Goal: Task Accomplishment & Management: Manage account settings

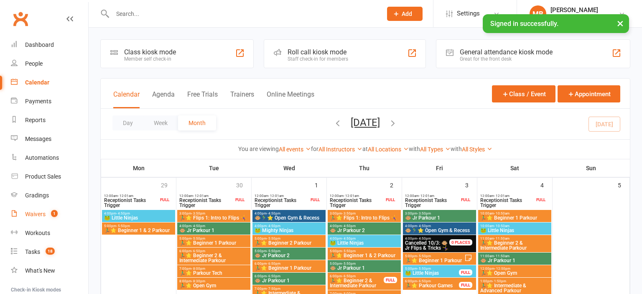
click at [43, 216] on div "Waivers" at bounding box center [35, 214] width 20 height 7
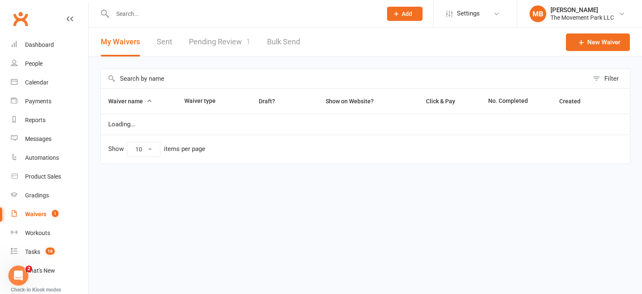
click at [203, 47] on link "Pending Review 1" at bounding box center [219, 42] width 61 height 29
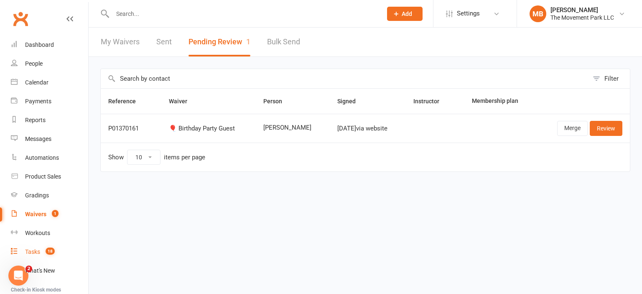
click at [38, 250] on div "Tasks" at bounding box center [32, 251] width 15 height 7
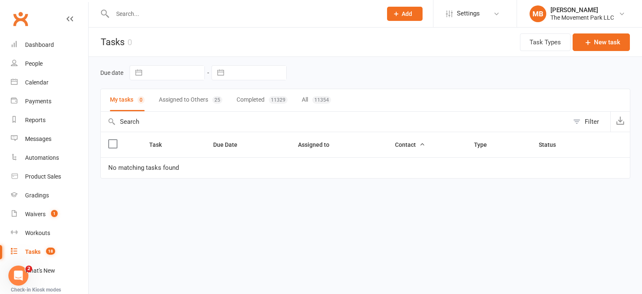
click at [178, 94] on button "Assigned to Others 25" at bounding box center [190, 100] width 63 height 22
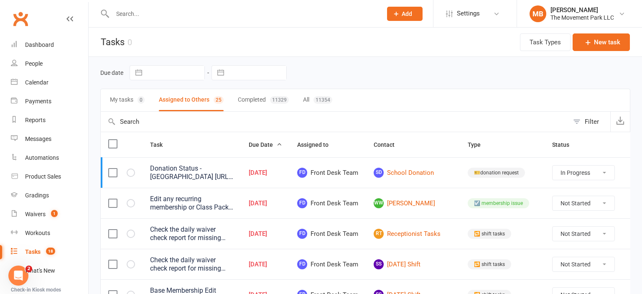
select select "started"
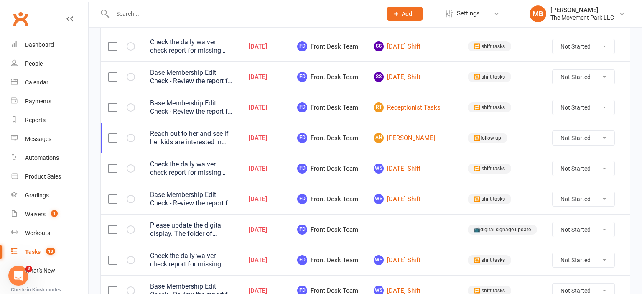
scroll to position [251, 0]
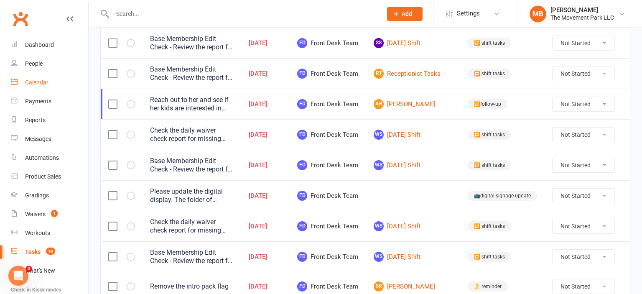
click at [27, 83] on div "Calendar" at bounding box center [36, 82] width 23 height 7
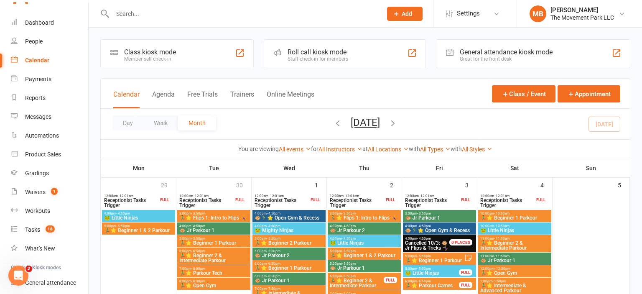
scroll to position [24, 0]
click at [300, 203] on span "Receptionist Tasks Trigger" at bounding box center [281, 203] width 55 height 10
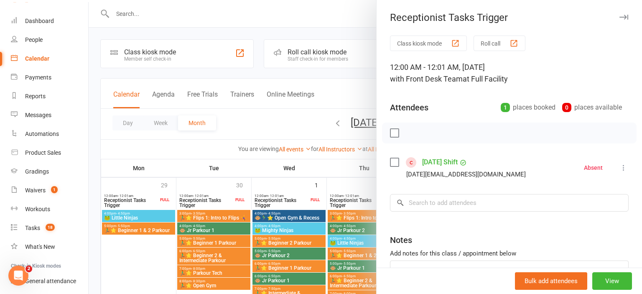
click at [216, 198] on div at bounding box center [365, 147] width 553 height 294
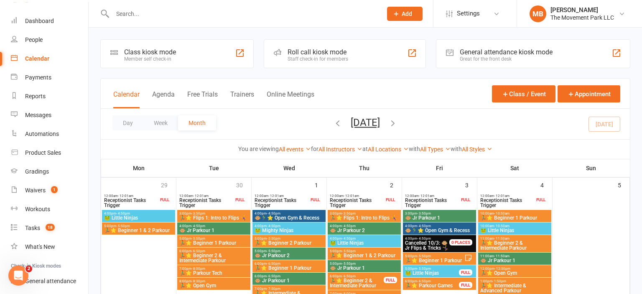
click at [216, 198] on span "Receptionist Tasks Trigger" at bounding box center [206, 203] width 55 height 10
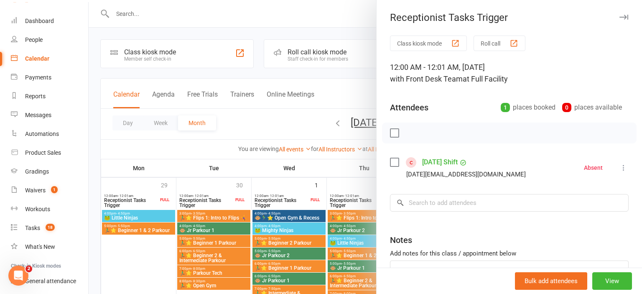
click at [120, 178] on div at bounding box center [365, 147] width 553 height 294
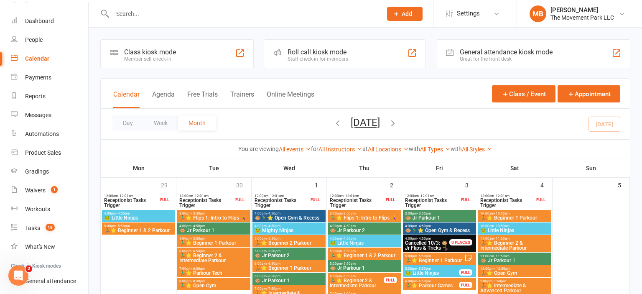
click at [133, 198] on span "Receptionist Tasks Trigger" at bounding box center [131, 203] width 55 height 10
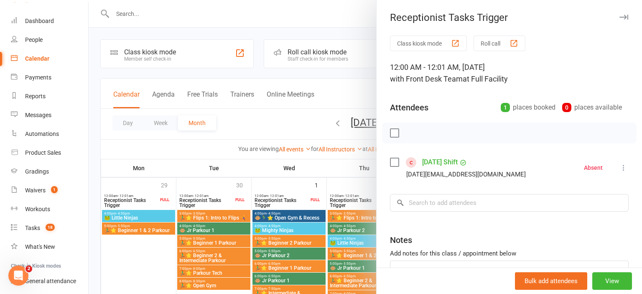
click at [355, 204] on div at bounding box center [365, 147] width 553 height 294
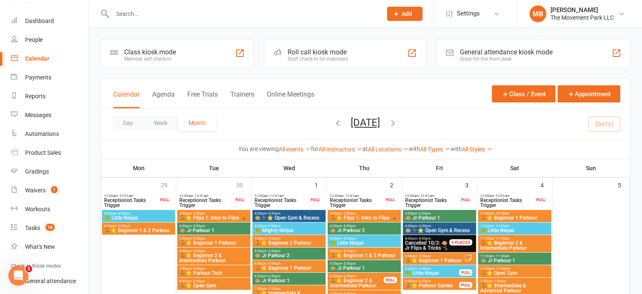
click at [355, 204] on span "Receptionist Tasks Trigger" at bounding box center [356, 203] width 55 height 10
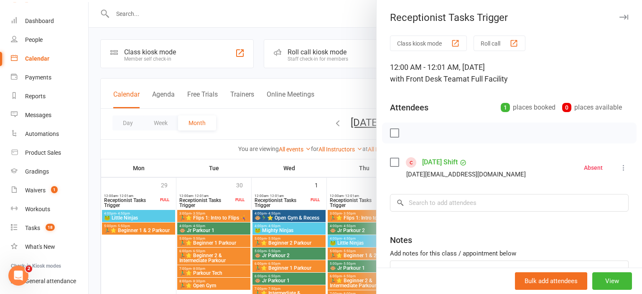
click at [357, 195] on div at bounding box center [365, 147] width 553 height 294
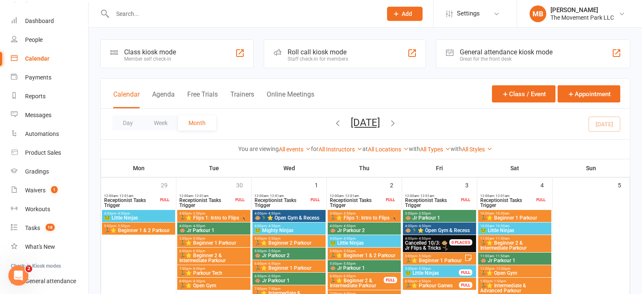
click at [427, 198] on span "Receptionist Tasks Trigger" at bounding box center [431, 203] width 55 height 10
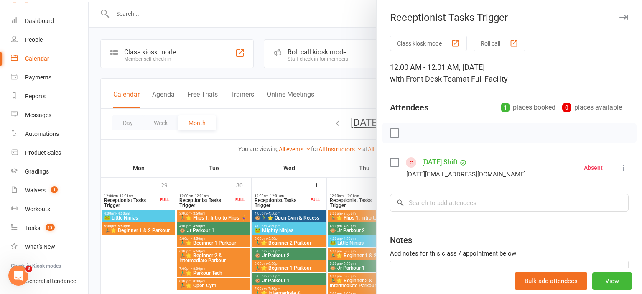
click at [348, 195] on div at bounding box center [365, 147] width 553 height 294
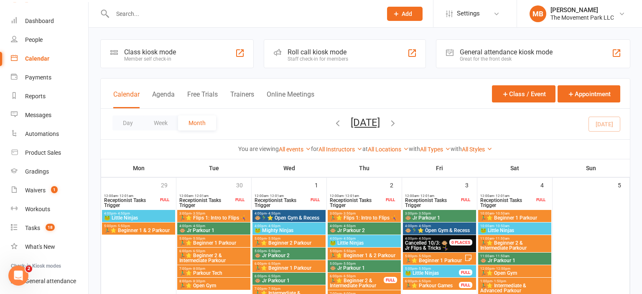
click at [494, 200] on span "Receptionist Tasks Trigger" at bounding box center [506, 203] width 55 height 10
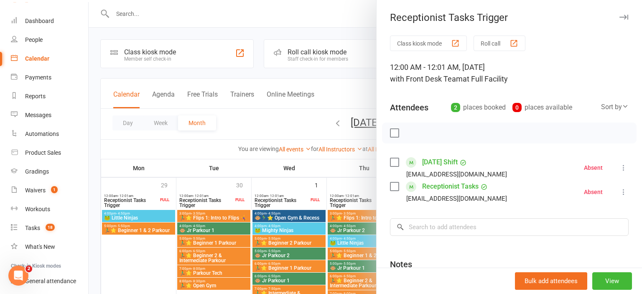
click at [393, 188] on label at bounding box center [394, 186] width 8 height 8
click at [462, 134] on icon "button" at bounding box center [465, 132] width 9 height 9
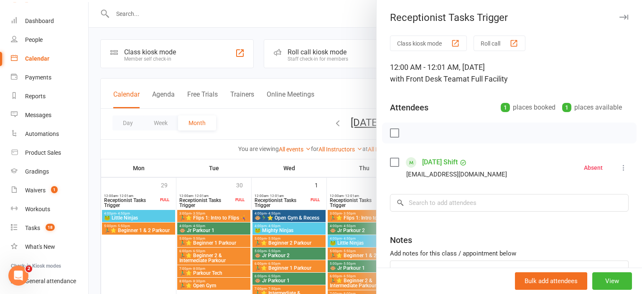
click at [337, 200] on div at bounding box center [365, 147] width 553 height 294
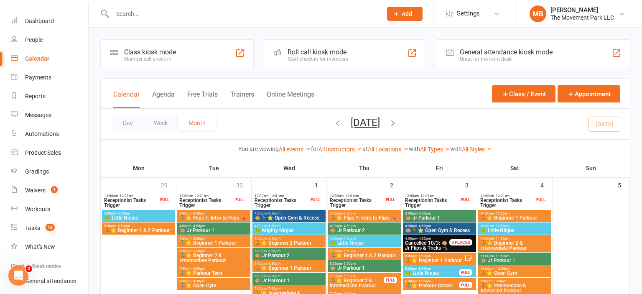
click at [502, 198] on span "Receptionist Tasks Trigger" at bounding box center [506, 203] width 55 height 10
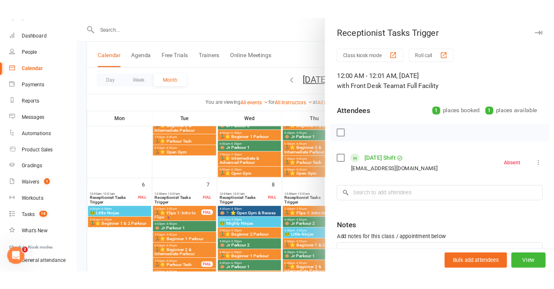
scroll to position [132, 0]
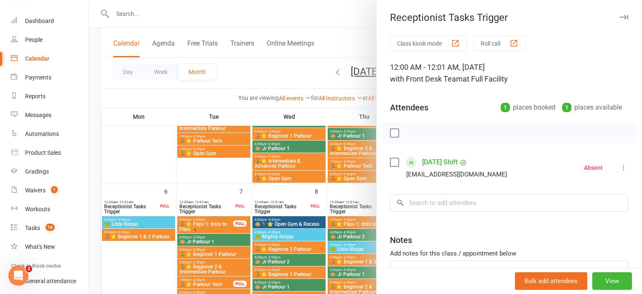
click at [288, 203] on div at bounding box center [365, 147] width 553 height 294
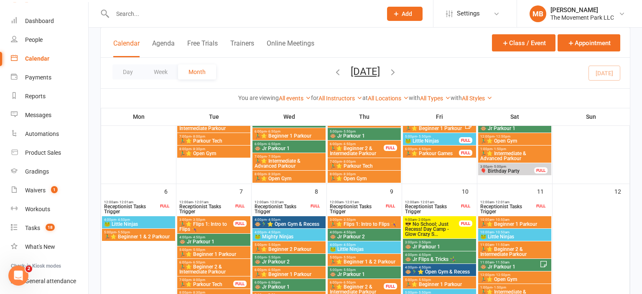
click at [288, 204] on span "Receptionist Tasks Trigger" at bounding box center [281, 209] width 55 height 10
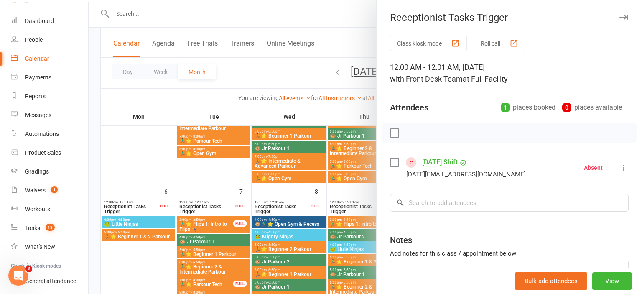
click at [114, 206] on div at bounding box center [365, 147] width 553 height 294
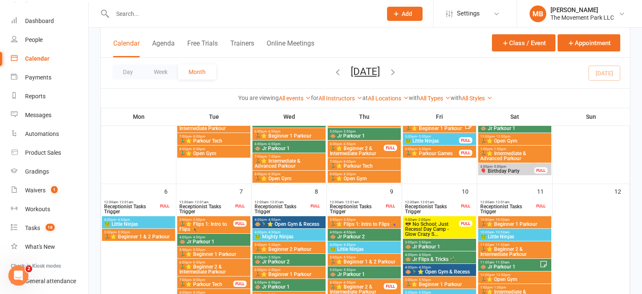
click at [114, 206] on span "Receptionist Tasks Trigger" at bounding box center [131, 209] width 55 height 10
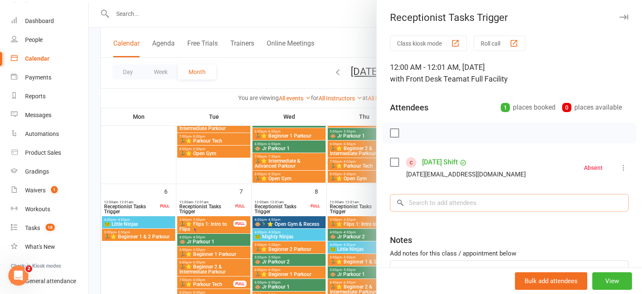
click at [449, 208] on input "search" at bounding box center [509, 203] width 238 height 18
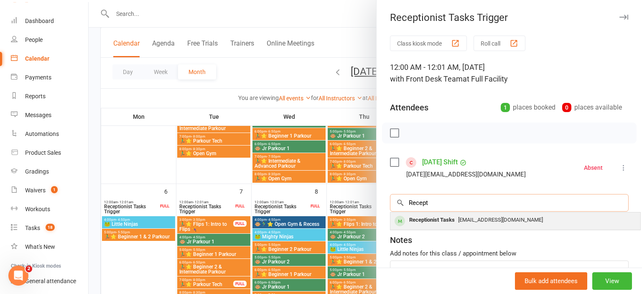
type input "Recept"
click at [474, 221] on span "[EMAIL_ADDRESS][DOMAIN_NAME]" at bounding box center [500, 219] width 85 height 6
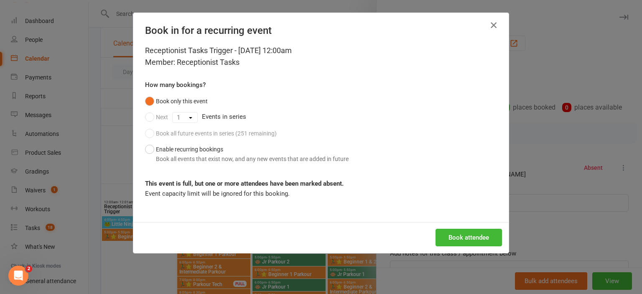
click at [494, 29] on icon "button" at bounding box center [493, 25] width 10 height 10
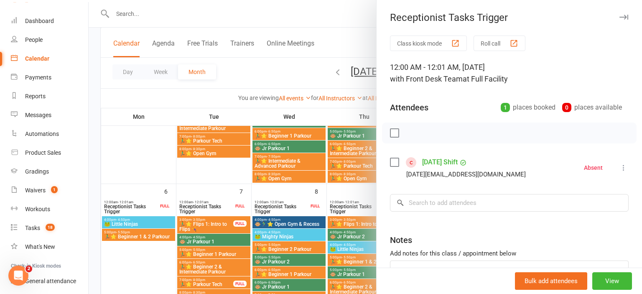
click at [198, 173] on div at bounding box center [365, 147] width 553 height 294
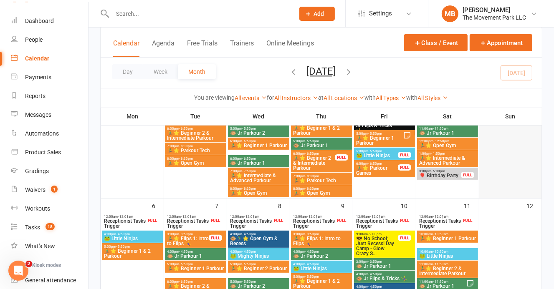
click at [506, 142] on div at bounding box center [510, 129] width 61 height 138
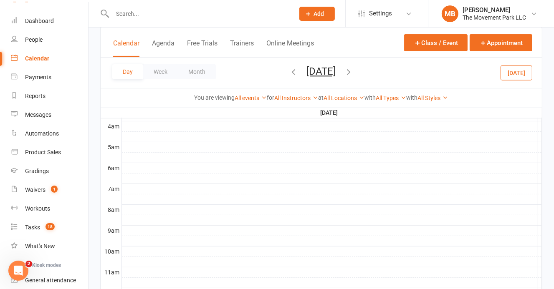
scroll to position [24, 0]
click at [198, 68] on button "Month" at bounding box center [197, 71] width 38 height 15
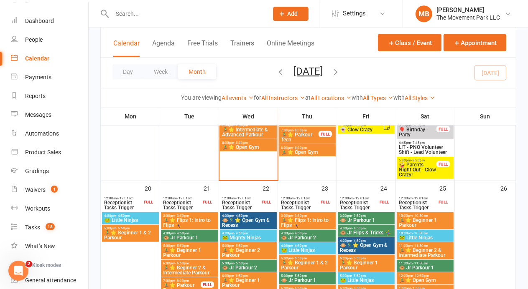
scroll to position [489, 0]
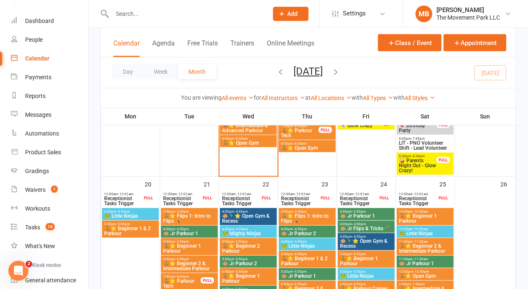
click at [374, 128] on div "7:00pm - 8:00pm 👻 Glow Crazy" at bounding box center [365, 124] width 57 height 12
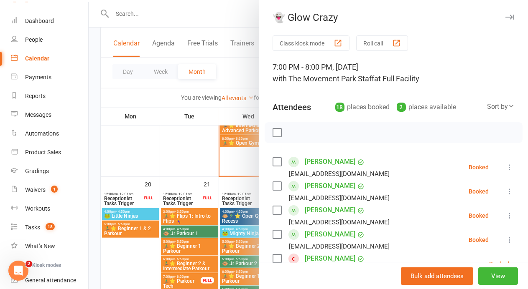
click at [130, 163] on div at bounding box center [308, 144] width 439 height 289
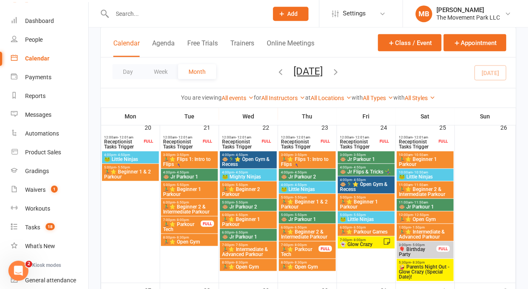
scroll to position [555, 0]
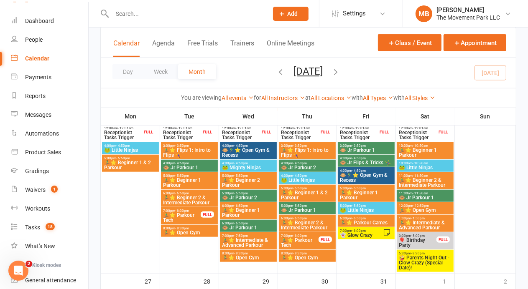
click at [378, 235] on span "👻 Glow Crazy" at bounding box center [360, 235] width 43 height 5
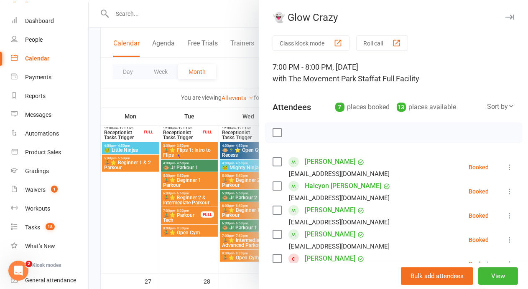
click at [126, 213] on div at bounding box center [308, 144] width 439 height 289
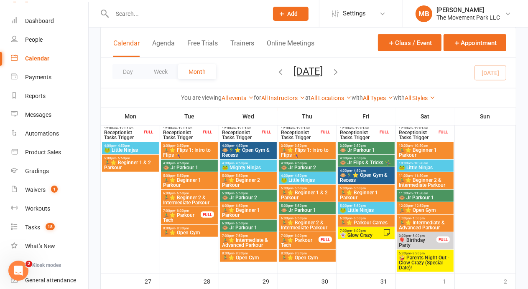
click at [436, 261] on span "🤪 Parents Night Out - Glow Crazy (Special Date)!" at bounding box center [424, 263] width 53 height 15
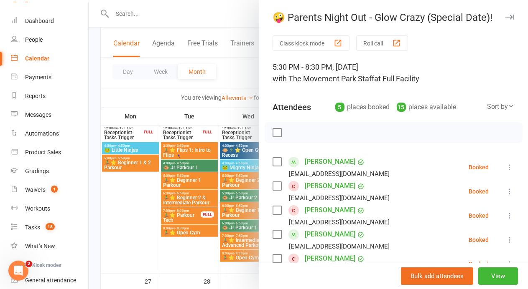
click at [173, 256] on div at bounding box center [308, 144] width 439 height 289
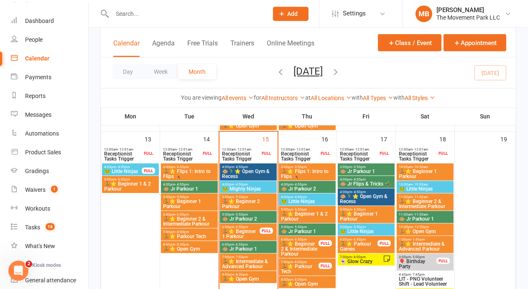
scroll to position [373, 0]
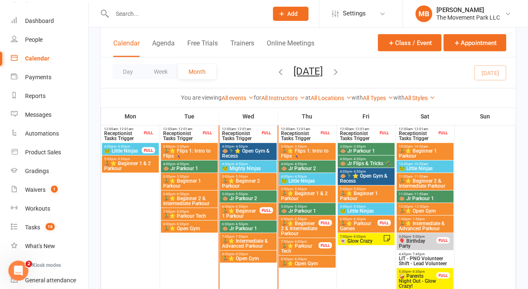
click at [251, 133] on span "Receptionist Tasks Trigger" at bounding box center [240, 136] width 38 height 10
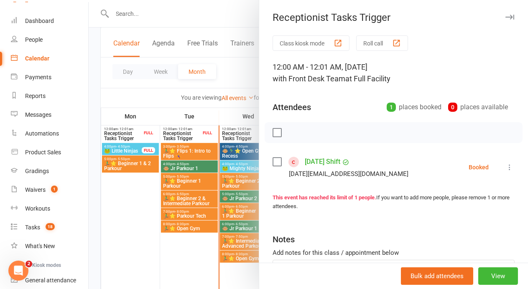
click at [335, 165] on link "[DATE] Shift" at bounding box center [322, 161] width 36 height 13
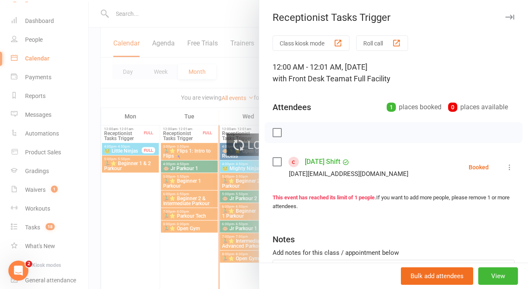
scroll to position [24, 0]
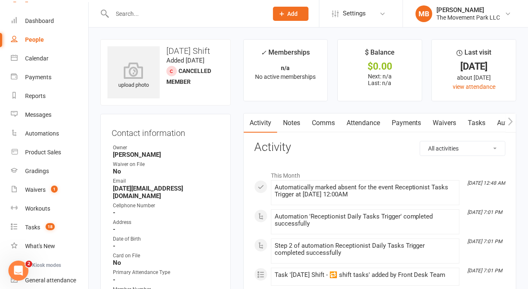
click at [474, 121] on link "Tasks" at bounding box center [476, 123] width 29 height 19
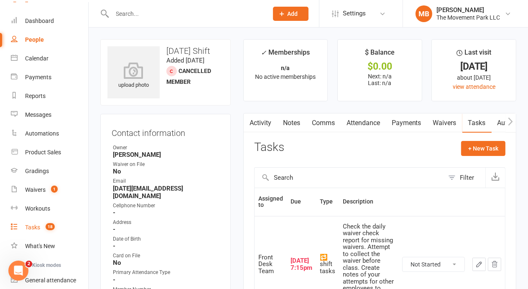
click at [41, 234] on link "Tasks 18" at bounding box center [49, 227] width 77 height 19
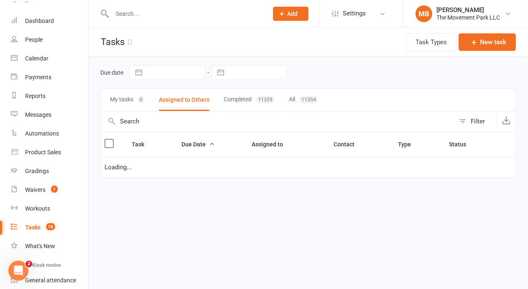
select select "started"
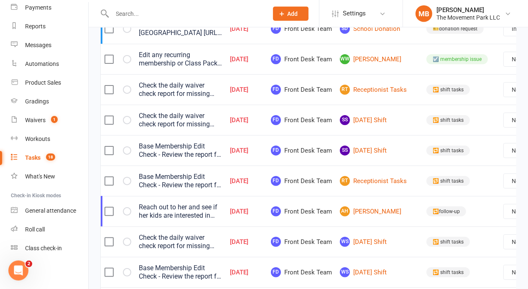
scroll to position [220, 0]
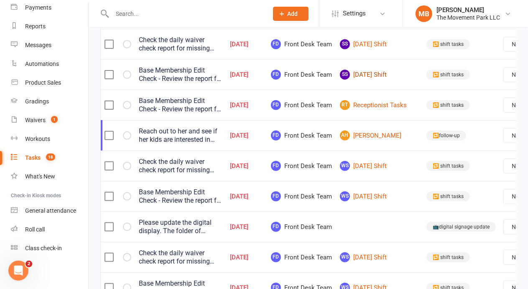
click at [340, 80] on link "SS [DATE] Shift" at bounding box center [379, 75] width 79 height 10
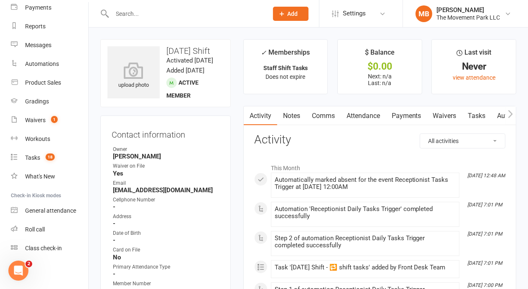
click at [479, 112] on link "Tasks" at bounding box center [476, 116] width 29 height 19
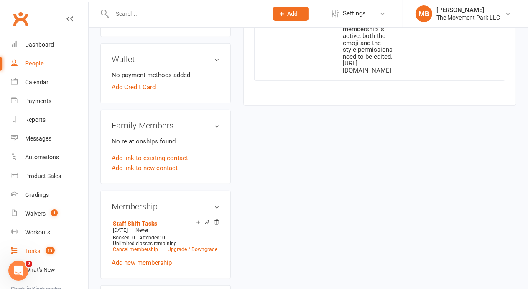
click at [41, 252] on link "Tasks 18" at bounding box center [49, 251] width 77 height 19
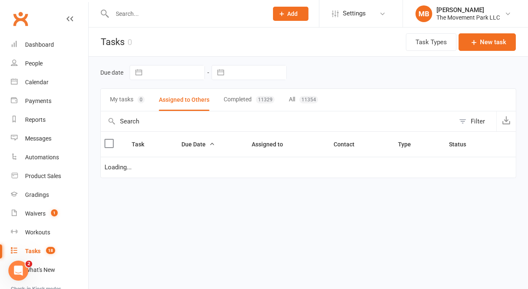
select select "started"
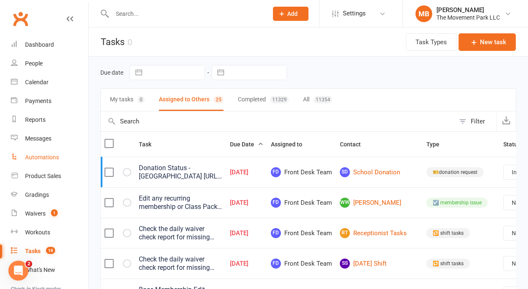
click at [49, 164] on link "Automations" at bounding box center [49, 157] width 77 height 19
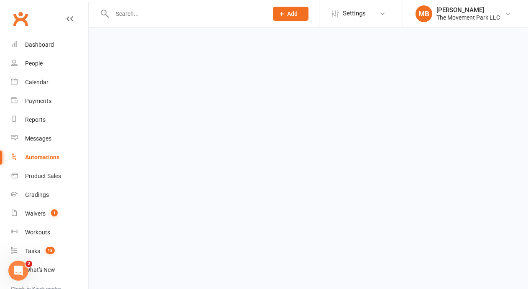
select select "100"
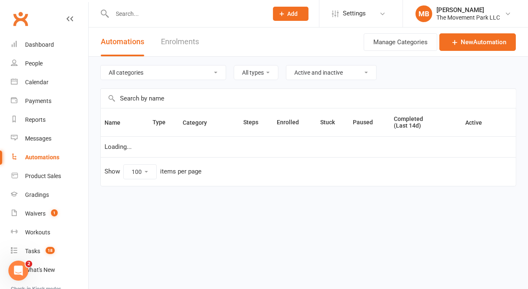
click at [101, 66] on select "All categories Aging Up App Notification 🎈Birthdays 😎 Camps - Day: No School Ju…" at bounding box center [163, 73] width 125 height 14
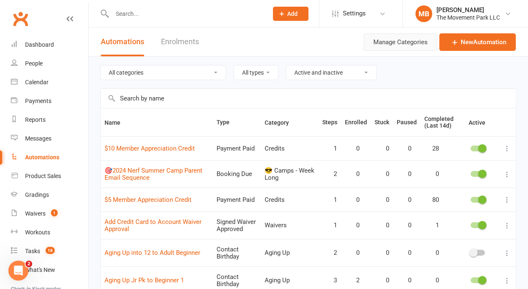
click at [394, 42] on button "Manage Categories" at bounding box center [400, 42] width 74 height 18
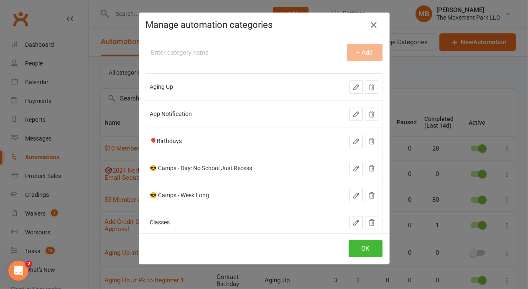
scroll to position [181, 0]
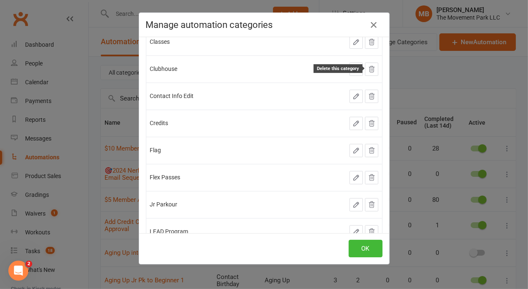
click at [370, 70] on icon at bounding box center [371, 69] width 5 height 6
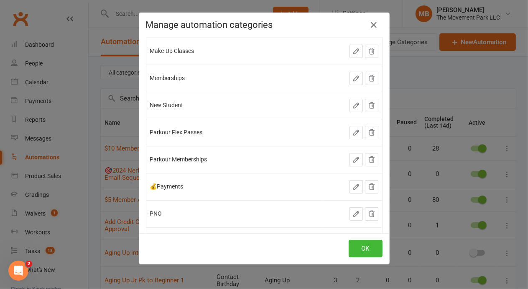
scroll to position [535, 0]
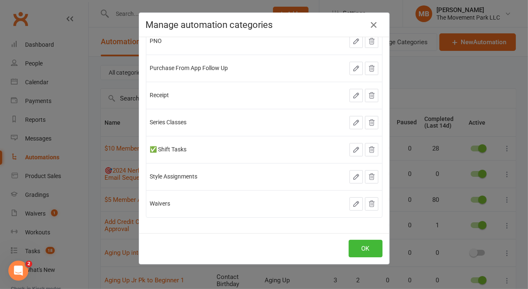
click at [185, 149] on span "✅ Shift Tasks" at bounding box center [168, 149] width 37 height 7
click at [360, 243] on button "OK" at bounding box center [365, 249] width 34 height 18
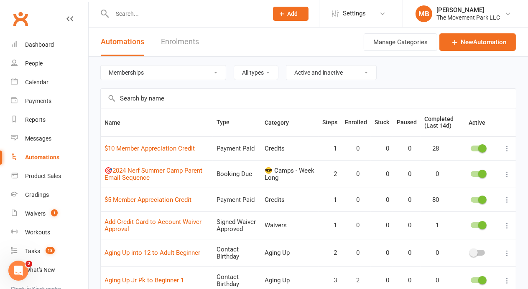
click option "Memberships" at bounding box center [0, 0] width 0 height 0
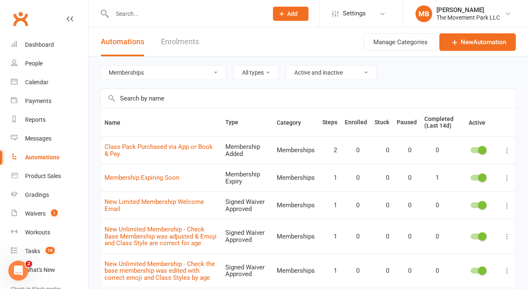
click at [101, 66] on select "All categories Aging Up App Notification 🎈Birthdays 😎 Camps - Day: No School Ju…" at bounding box center [163, 73] width 125 height 14
select select "51"
click option "Parkour Memberships" at bounding box center [0, 0] width 0 height 0
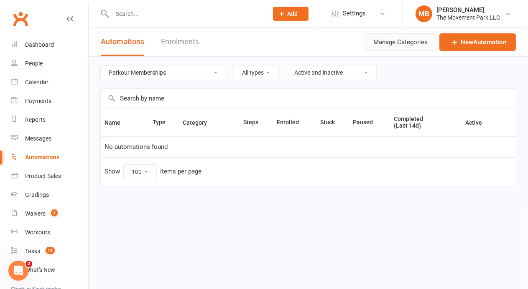
click at [407, 46] on button "Manage Categories" at bounding box center [400, 42] width 74 height 18
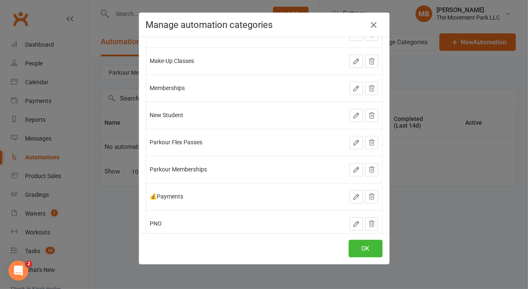
scroll to position [362, 0]
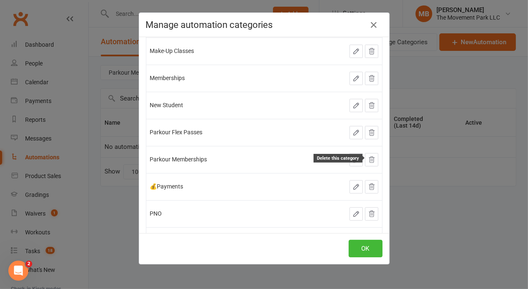
click at [370, 160] on icon at bounding box center [372, 160] width 8 height 8
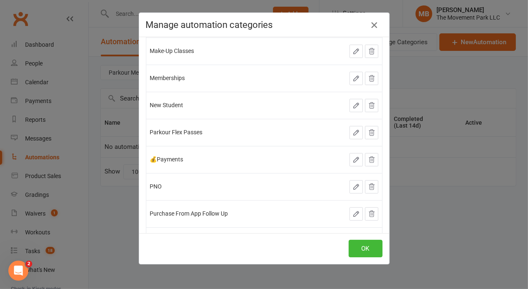
click at [373, 24] on icon "button" at bounding box center [374, 25] width 10 height 10
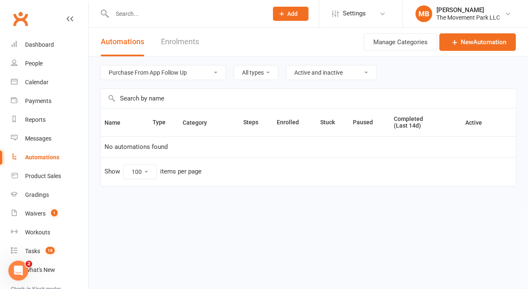
click option "Purchase From App Follow Up" at bounding box center [0, 0] width 0 height 0
click at [431, 45] on button "Manage Categories" at bounding box center [400, 42] width 74 height 18
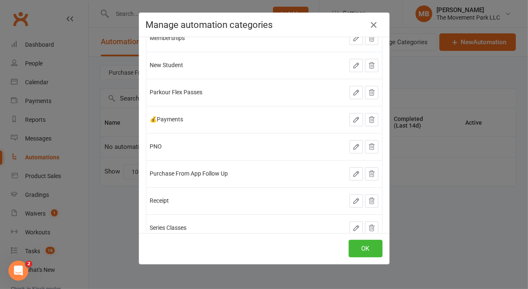
scroll to position [508, 0]
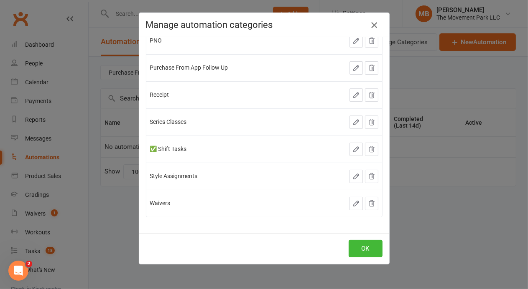
click at [373, 27] on icon "button" at bounding box center [374, 25] width 10 height 10
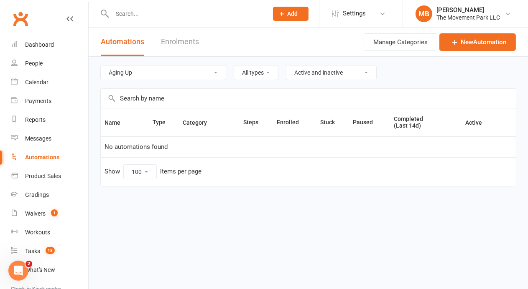
click option "Aging Up" at bounding box center [0, 0] width 0 height 0
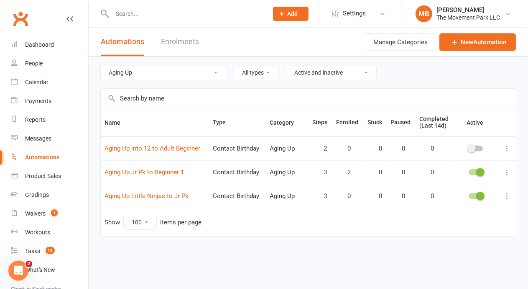
click at [101, 66] on select "All categories Aging Up App Notification 🎈Birthdays 😎 Camps - Day: No School Ju…" at bounding box center [163, 73] width 125 height 14
click option "App Notification" at bounding box center [0, 0] width 0 height 0
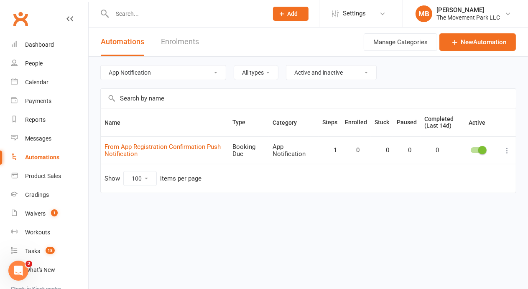
click at [101, 66] on select "All categories Aging Up App Notification 🎈Birthdays 😎 Camps - Day: No School Ju…" at bounding box center [163, 73] width 125 height 14
click option "🎈Birthdays" at bounding box center [0, 0] width 0 height 0
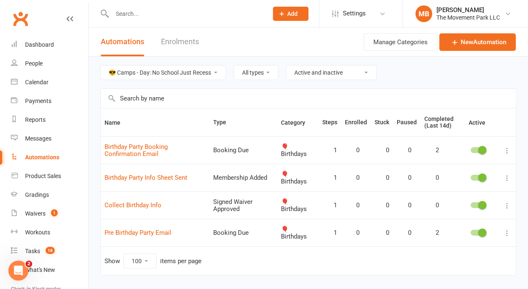
click option "😎 Camps - Day: No School Just Recess" at bounding box center [0, 0] width 0 height 0
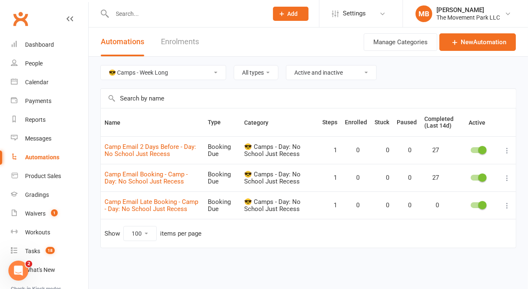
click option "😎 Camps - Week Long" at bounding box center [0, 0] width 0 height 0
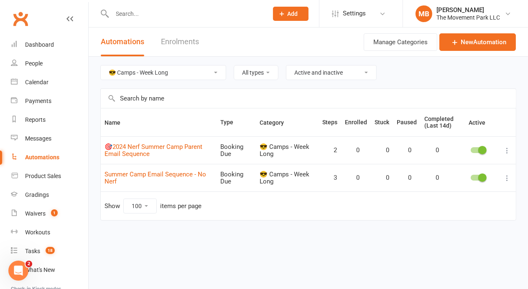
click at [101, 66] on select "All categories Aging Up App Notification 🎈Birthdays 😎 Camps - Day: No School Ju…" at bounding box center [163, 73] width 125 height 14
select select "651"
click option "Classes" at bounding box center [0, 0] width 0 height 0
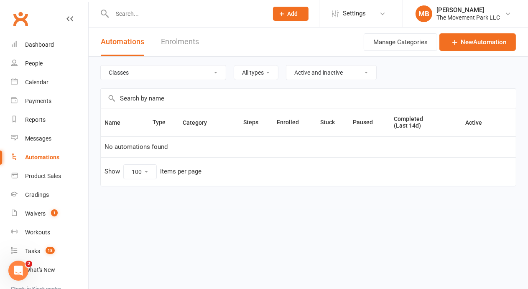
click at [177, 39] on link "Enrolments" at bounding box center [180, 42] width 38 height 29
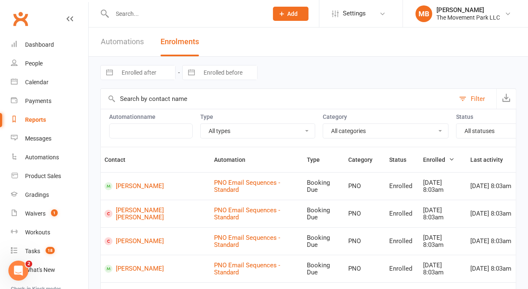
click at [119, 43] on link "Automations" at bounding box center [122, 42] width 43 height 29
select select "100"
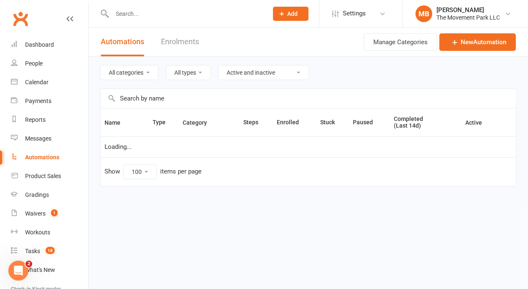
select select "651"
click at [181, 44] on link "Enrolments" at bounding box center [180, 42] width 38 height 29
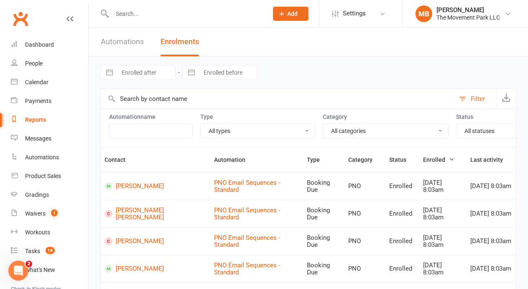
click at [129, 42] on link "Automations" at bounding box center [122, 42] width 43 height 29
select select "651"
select select "100"
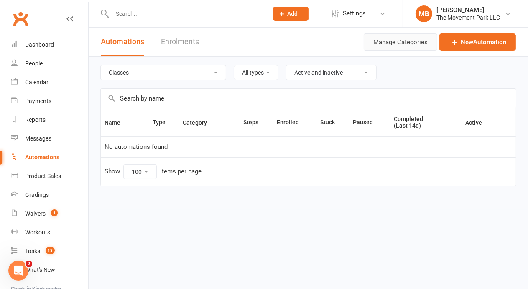
click at [410, 41] on button "Manage Categories" at bounding box center [400, 42] width 74 height 18
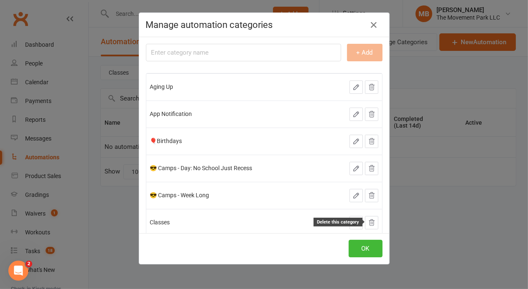
click at [375, 221] on icon at bounding box center [372, 223] width 8 height 8
click at [373, 28] on icon "button" at bounding box center [374, 25] width 10 height 10
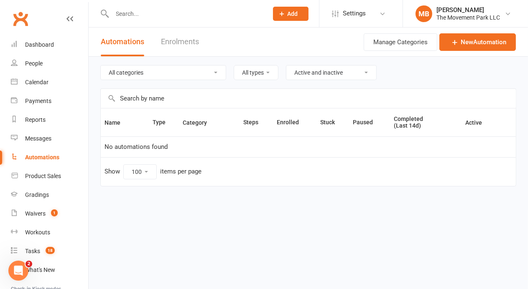
click at [101, 66] on select "All categories Aging Up App Notification 🎈Birthdays 😎 Camps - Day: No School Ju…" at bounding box center [163, 73] width 125 height 14
click option "Contact Info Edit" at bounding box center [0, 0] width 0 height 0
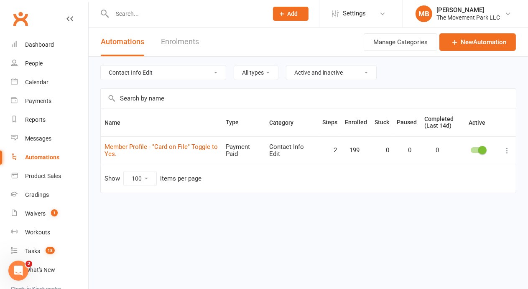
click at [163, 64] on div "All categories Aging Up App Notification 🎈Birthdays 😎 Camps - Day: No School Ju…" at bounding box center [308, 73] width 416 height 32
click at [101, 66] on select "All categories Aging Up App Notification 🎈Birthdays 😎 Camps - Day: No School Ju…" at bounding box center [163, 73] width 125 height 14
click option "Credits" at bounding box center [0, 0] width 0 height 0
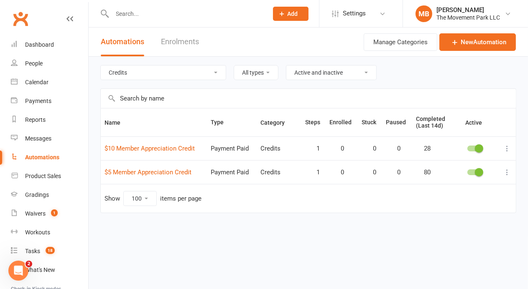
click at [101, 66] on select "All categories Aging Up App Notification 🎈Birthdays 😎 Camps - Day: No School Ju…" at bounding box center [163, 73] width 125 height 14
click option "Flag" at bounding box center [0, 0] width 0 height 0
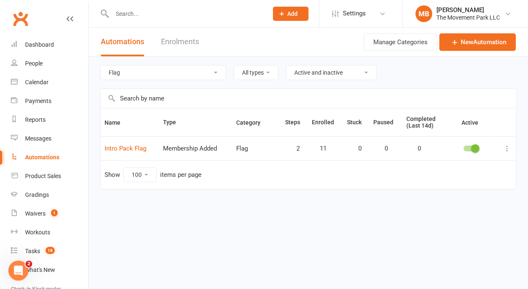
click at [101, 66] on select "All categories Aging Up App Notification 🎈Birthdays 😎 Camps - Day: No School Ju…" at bounding box center [163, 73] width 125 height 14
click option "Flex Passes" at bounding box center [0, 0] width 0 height 0
click at [101, 66] on select "All categories Aging Up App Notification 🎈Birthdays 😎 Camps - Day: No School Ju…" at bounding box center [163, 73] width 125 height 14
click option "Jr Parkour" at bounding box center [0, 0] width 0 height 0
click at [151, 72] on select "All categories Aging Up App Notification 🎈Birthdays 😎 Camps - Day: No School Ju…" at bounding box center [163, 73] width 125 height 14
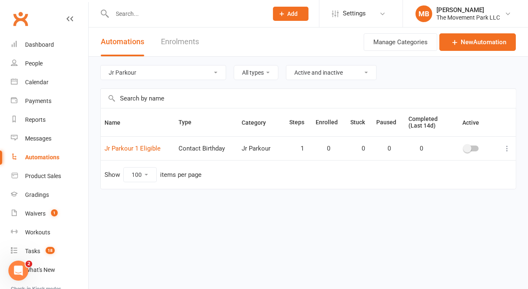
click at [101, 66] on select "All categories Aging Up App Notification 🎈Birthdays 😎 Camps - Day: No School Ju…" at bounding box center [163, 73] width 125 height 14
click option "Aging Up" at bounding box center [0, 0] width 0 height 0
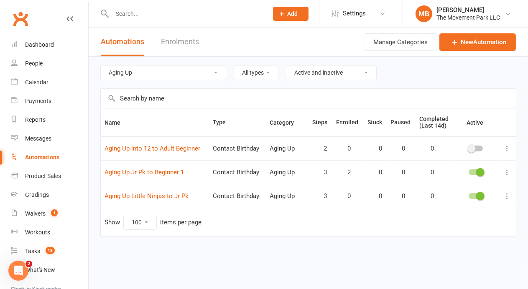
click at [101, 66] on select "All categories Aging Up App Notification 🎈Birthdays 😎 Camps - Day: No School Ju…" at bounding box center [163, 73] width 125 height 14
click at [170, 74] on select "All categories Aging Up App Notification 🎈Birthdays 😎 Camps - Day: No School Ju…" at bounding box center [163, 73] width 125 height 14
click at [101, 66] on select "All categories Aging Up App Notification 🎈Birthdays 😎 Camps - Day: No School Ju…" at bounding box center [163, 73] width 125 height 14
select select "50"
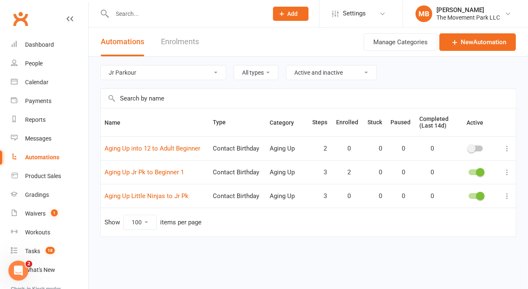
click option "Jr Parkour" at bounding box center [0, 0] width 0 height 0
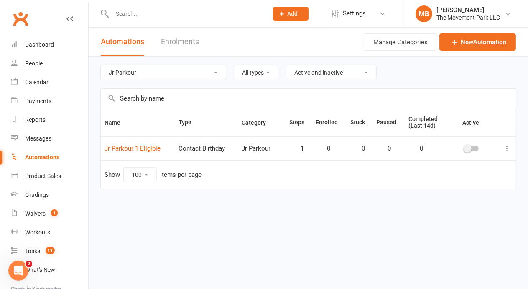
click at [508, 146] on icon at bounding box center [506, 149] width 8 height 8
click at [479, 189] on link "Delete" at bounding box center [470, 181] width 83 height 17
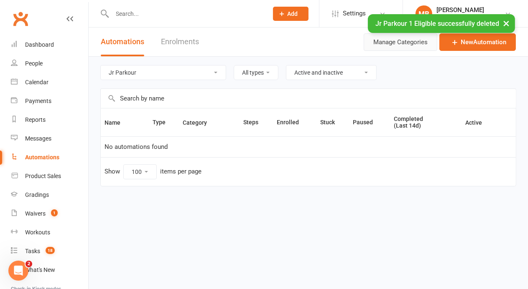
click at [397, 45] on button "Manage Categories" at bounding box center [400, 42] width 74 height 18
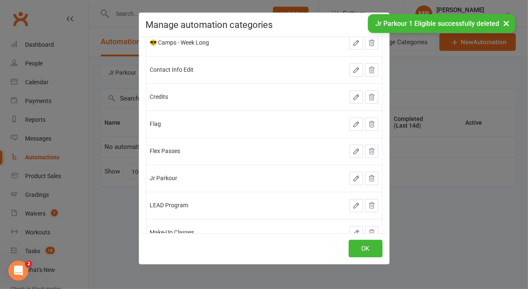
scroll to position [181, 0]
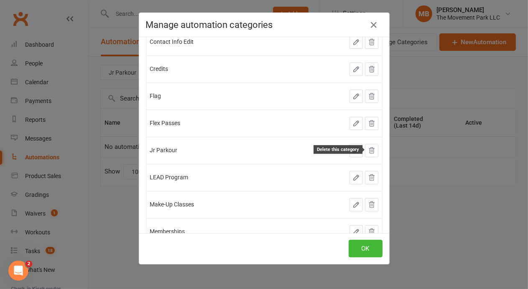
click at [375, 147] on button at bounding box center [371, 150] width 13 height 13
click at [377, 23] on icon "button" at bounding box center [374, 25] width 10 height 10
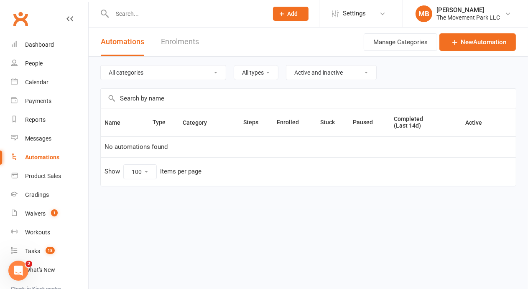
click at [101, 66] on select "All categories Aging Up App Notification 🎈Birthdays 😎 Camps - Day: No School Ju…" at bounding box center [163, 73] width 125 height 14
click option "LEAD Program" at bounding box center [0, 0] width 0 height 0
click at [101, 66] on select "All categories Aging Up App Notification 🎈Birthdays 😎 Camps - Day: No School Ju…" at bounding box center [163, 73] width 125 height 14
select select "591"
click option "Make-Up Classes" at bounding box center [0, 0] width 0 height 0
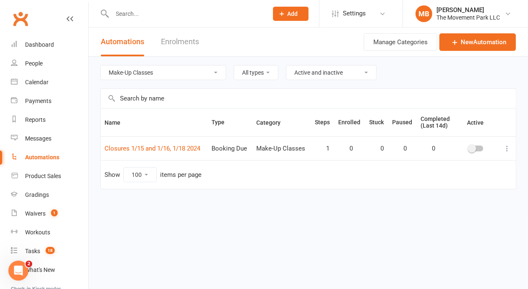
click at [503, 151] on icon at bounding box center [506, 149] width 8 height 8
click at [477, 180] on link "Delete" at bounding box center [470, 181] width 83 height 17
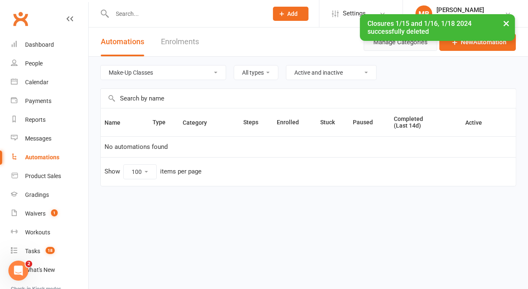
click at [408, 47] on button "Manage Categories" at bounding box center [400, 42] width 74 height 18
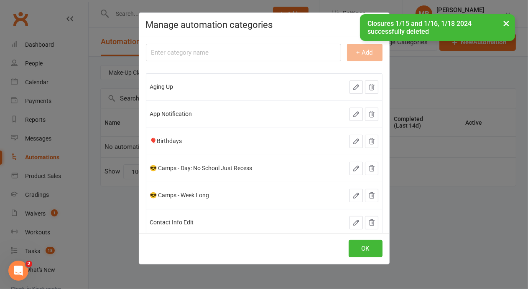
scroll to position [181, 0]
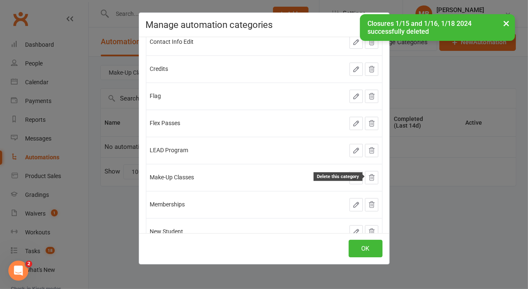
click at [371, 178] on icon at bounding box center [371, 178] width 5 height 6
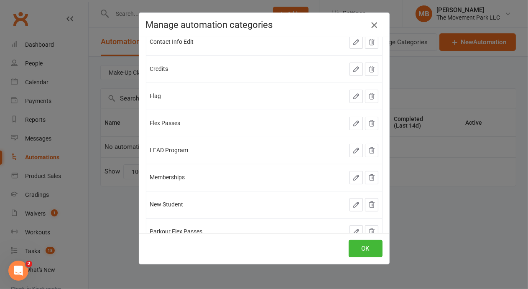
click at [378, 23] on icon "button" at bounding box center [374, 25] width 10 height 10
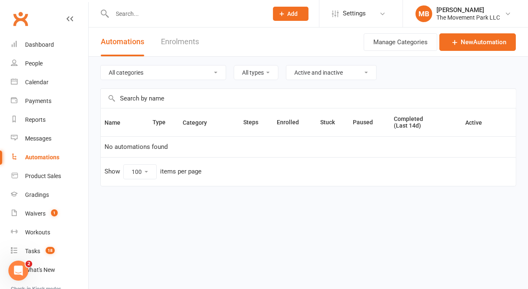
click at [101, 66] on select "All categories Aging Up App Notification 🎈Birthdays 😎 Camps - Day: No School Ju…" at bounding box center [163, 73] width 125 height 14
click option "Memberships" at bounding box center [0, 0] width 0 height 0
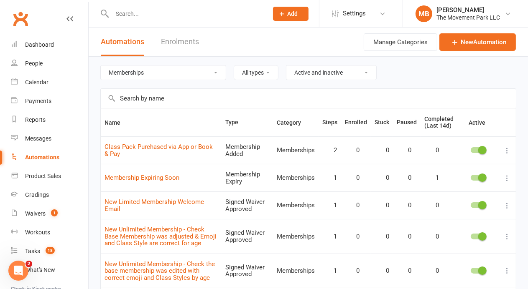
click at [101, 66] on select "All categories Aging Up App Notification 🎈Birthdays 😎 Camps - Day: No School Ju…" at bounding box center [163, 73] width 125 height 14
select select "652"
click option "New Student" at bounding box center [0, 0] width 0 height 0
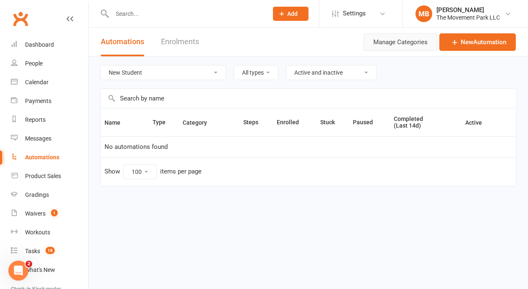
click at [415, 44] on button "Manage Categories" at bounding box center [400, 42] width 74 height 18
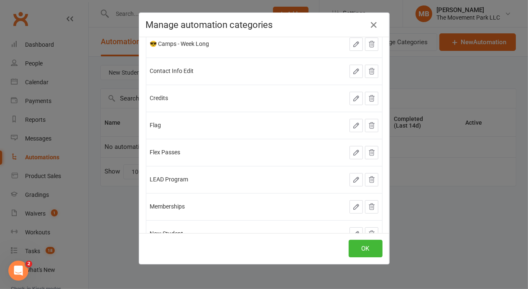
scroll to position [181, 0]
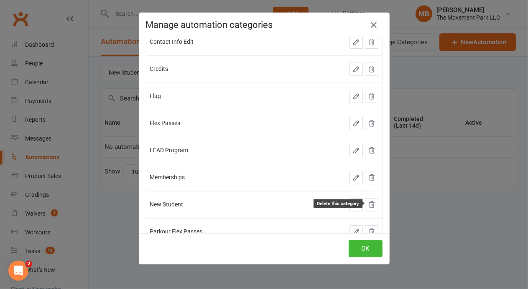
click at [371, 203] on icon at bounding box center [372, 205] width 8 height 8
click at [114, 192] on div "Manage automation categories + Add Aging Up App Notification 🎈Birthdays 😎 Camps…" at bounding box center [264, 144] width 528 height 289
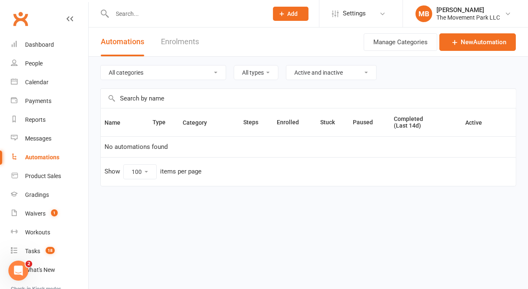
select select "58"
click option "Parkour Flex Passes" at bounding box center [0, 0] width 0 height 0
click at [397, 44] on button "Manage Categories" at bounding box center [400, 42] width 74 height 18
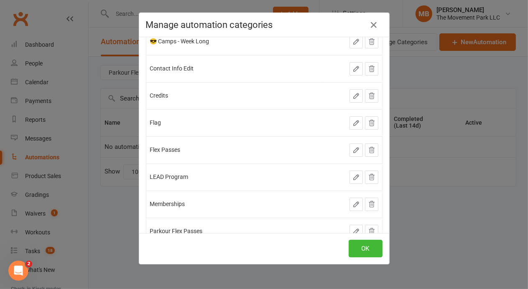
scroll to position [181, 0]
click at [372, 205] on icon at bounding box center [372, 205] width 8 height 8
click at [376, 21] on icon "button" at bounding box center [374, 25] width 10 height 10
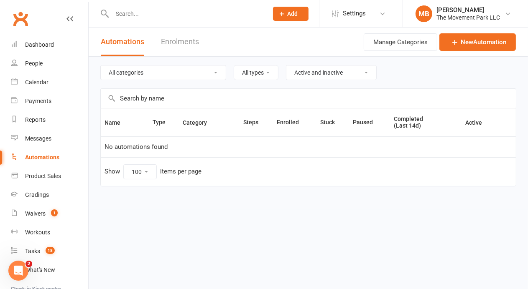
click at [101, 66] on select "All categories Aging Up App Notification 🎈Birthdays 😎 Camps - Day: No School Ju…" at bounding box center [163, 73] width 125 height 14
click option "💰Payments" at bounding box center [0, 0] width 0 height 0
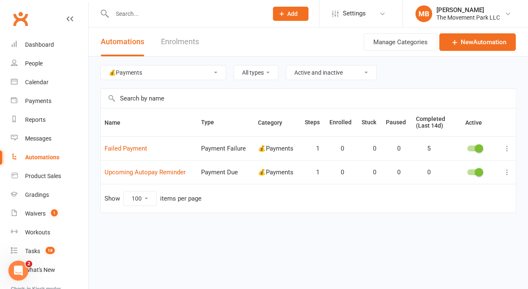
click at [101, 66] on select "All categories Aging Up App Notification 🎈Birthdays 😎 Camps - Day: No School Ju…" at bounding box center [163, 73] width 125 height 14
click option "PNO" at bounding box center [0, 0] width 0 height 0
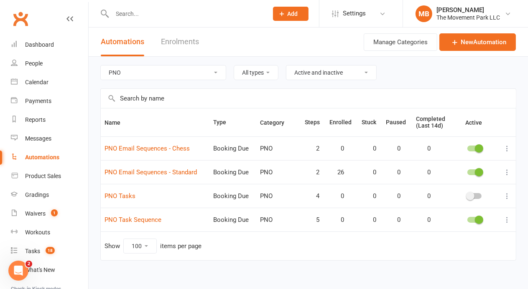
click at [101, 66] on select "All categories Aging Up App Notification 🎈Birthdays 😎 Camps - Day: No School Ju…" at bounding box center [163, 73] width 125 height 14
select select "653"
click option "Purchase From App Follow Up" at bounding box center [0, 0] width 0 height 0
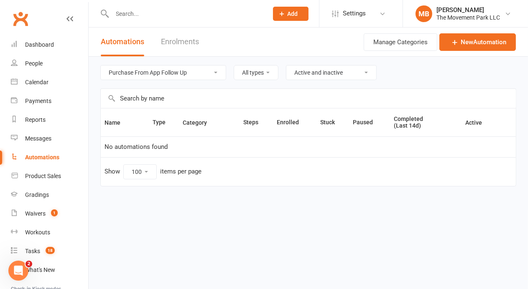
click at [101, 66] on select "All categories Aging Up App Notification 🎈Birthdays 😎 Camps - Day: No School Ju…" at bounding box center [163, 73] width 125 height 14
click at [286, 66] on select "Active and inactive Active automations only Inactive automations only" at bounding box center [331, 73] width 90 height 14
click at [413, 39] on button "Manage Categories" at bounding box center [400, 42] width 74 height 18
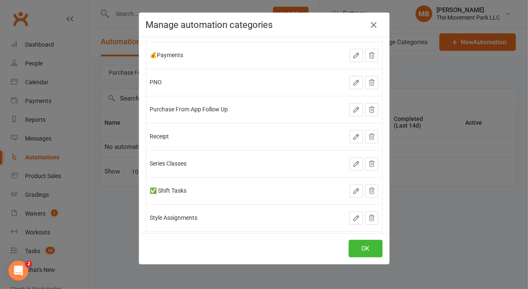
scroll to position [362, 0]
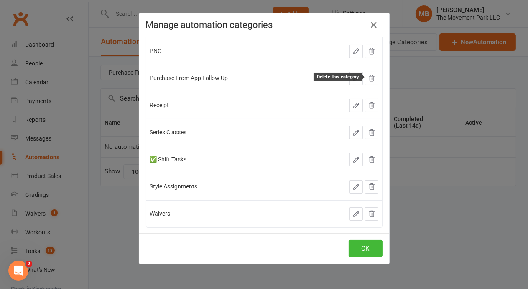
click at [375, 79] on button at bounding box center [371, 78] width 13 height 13
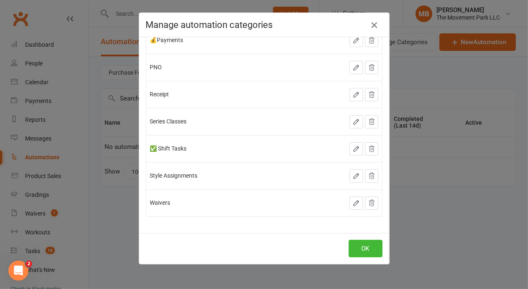
click at [375, 28] on icon "button" at bounding box center [374, 25] width 10 height 10
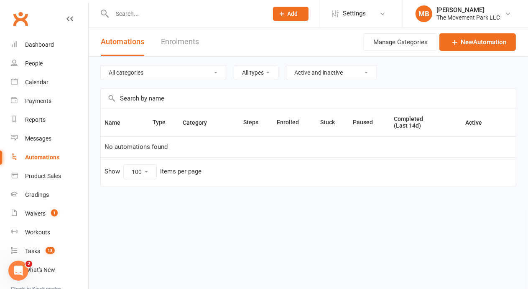
click at [101, 66] on select "All categories Aging Up App Notification 🎈Birthdays 😎 Camps - Day: No School Ju…" at bounding box center [163, 73] width 125 height 14
click option "Receipt" at bounding box center [0, 0] width 0 height 0
click at [101, 66] on select "All categories Aging Up App Notification 🎈Birthdays 😎 Camps - Day: No School Ju…" at bounding box center [163, 73] width 125 height 14
select select "45"
click option "Series Classes" at bounding box center [0, 0] width 0 height 0
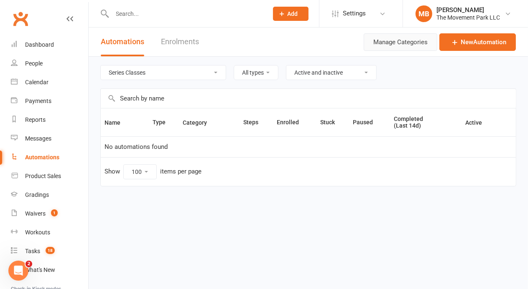
click at [408, 41] on button "Manage Categories" at bounding box center [400, 42] width 74 height 18
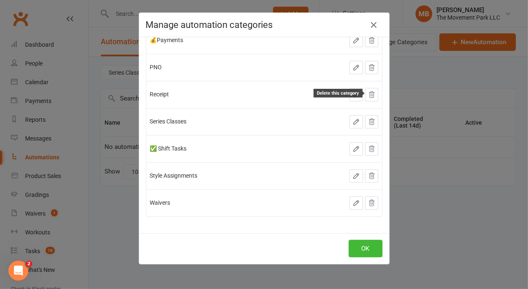
click at [373, 91] on icon at bounding box center [372, 95] width 8 height 8
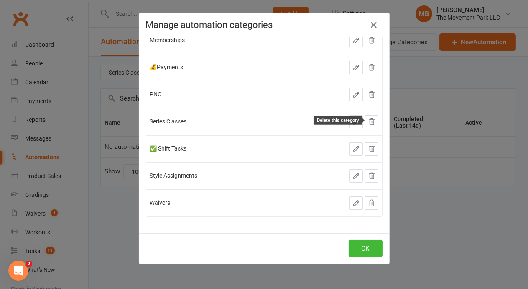
click at [372, 122] on icon at bounding box center [372, 122] width 8 height 8
click at [376, 26] on icon "button" at bounding box center [374, 25] width 10 height 10
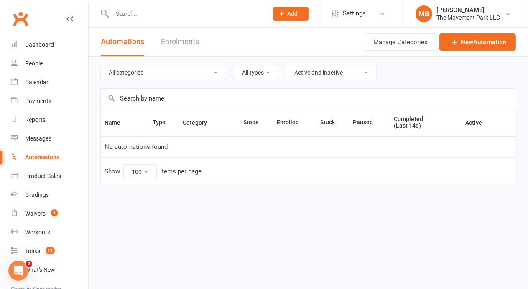
click at [101, 66] on select "All categories Aging Up App Notification 🎈Birthdays 😎 Camps - Day: No School Ju…" at bounding box center [163, 73] width 125 height 14
select select "891"
click option "✅ Shift Tasks" at bounding box center [0, 0] width 0 height 0
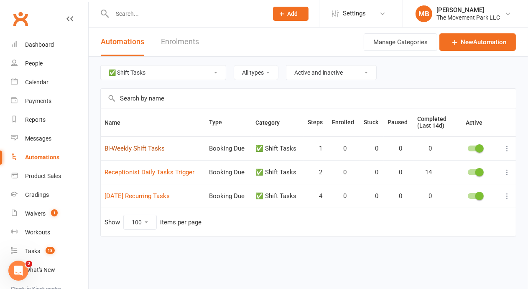
click at [134, 149] on link "Bi-Weekly Shift Tasks" at bounding box center [134, 149] width 60 height 8
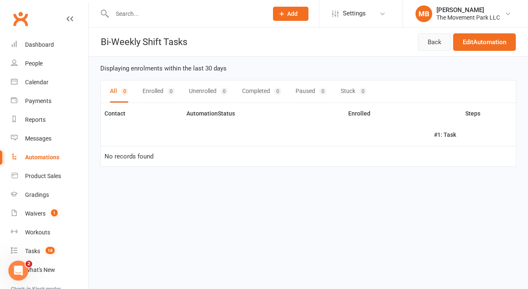
click at [436, 37] on link "Back" at bounding box center [434, 42] width 33 height 18
select select "891"
select select "100"
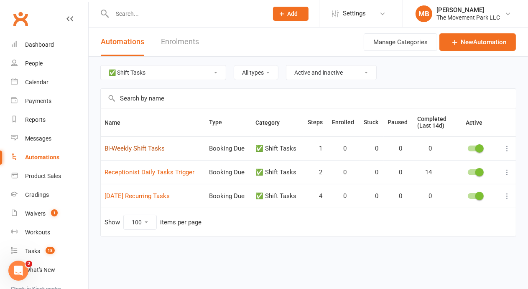
click at [142, 147] on link "Bi-Weekly Shift Tasks" at bounding box center [134, 149] width 60 height 8
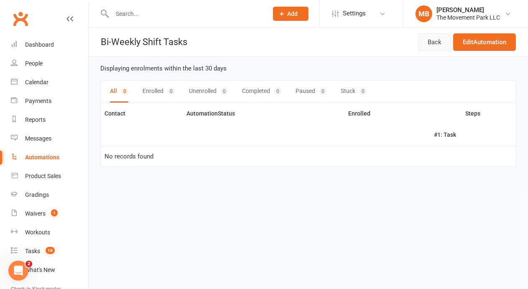
click at [430, 42] on link "Back" at bounding box center [434, 42] width 33 height 18
select select "891"
select select "100"
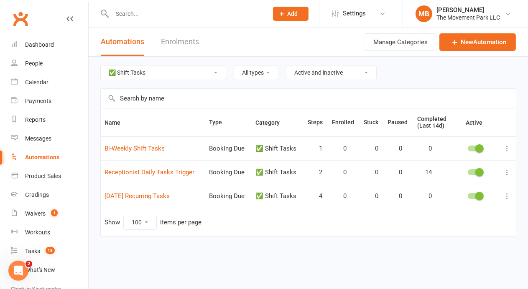
click at [507, 147] on icon at bounding box center [506, 149] width 8 height 8
click at [491, 160] on link "Edit" at bounding box center [470, 164] width 83 height 17
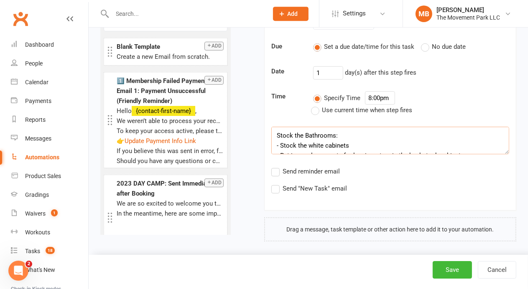
scroll to position [20, 0]
click at [499, 272] on button "Cancel" at bounding box center [496, 270] width 38 height 18
select select "100"
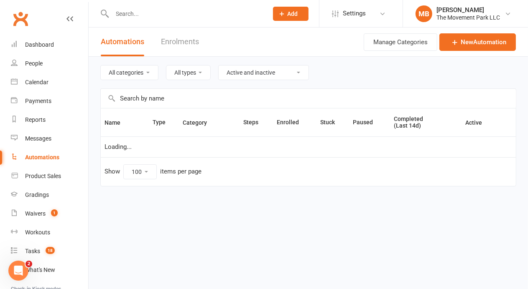
select select "891"
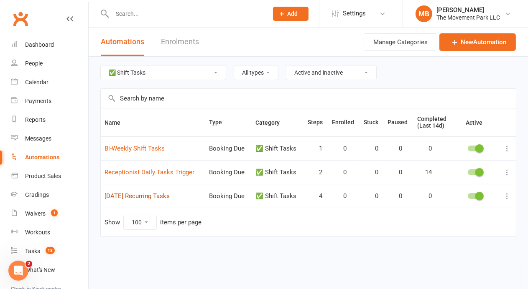
click at [163, 195] on link "[DATE] Recurring Tasks" at bounding box center [136, 197] width 65 height 8
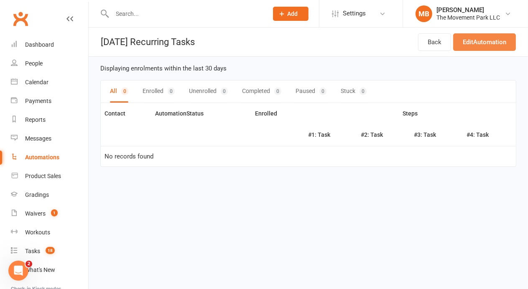
click at [484, 38] on link "Edit Automation" at bounding box center [484, 42] width 63 height 18
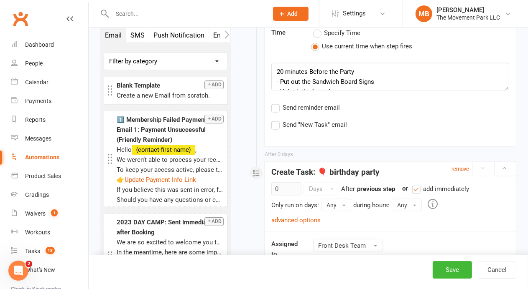
scroll to position [1065, 0]
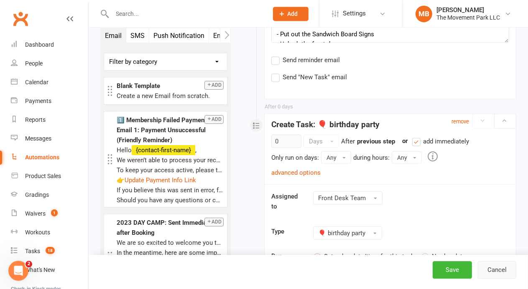
click at [498, 269] on button "Cancel" at bounding box center [496, 270] width 38 height 18
select select "100"
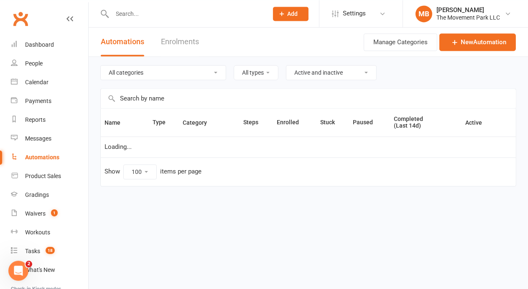
select select "891"
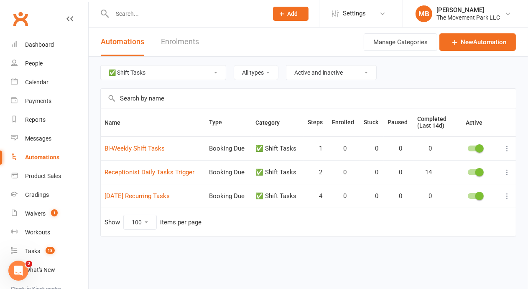
click at [251, 236] on div "Name Type Category Steps Enrolled Stuck Paused Completed (Last 14d) Active Bi-W…" at bounding box center [308, 178] width 416 height 141
click at [204, 247] on div "Name Type Category Steps Enrolled Stuck Paused Completed (Last 14d) Active Bi-W…" at bounding box center [308, 178] width 416 height 141
click at [42, 248] on link "Tasks 18" at bounding box center [49, 251] width 77 height 19
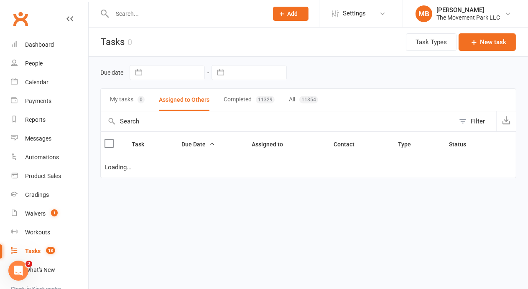
select select "started"
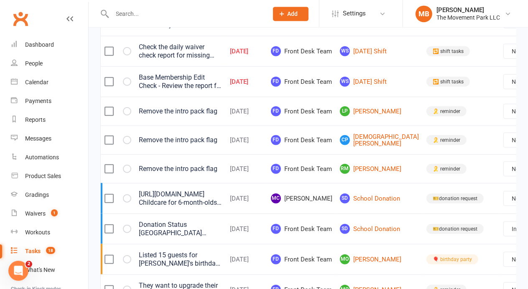
scroll to position [494, 0]
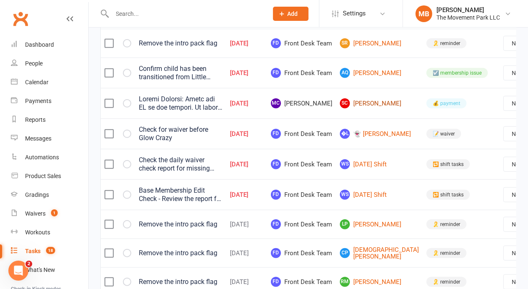
click at [340, 109] on link "SC [PERSON_NAME]" at bounding box center [379, 104] width 79 height 10
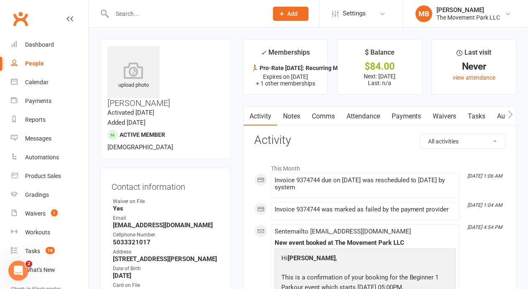
click at [409, 115] on link "Payments" at bounding box center [406, 116] width 41 height 19
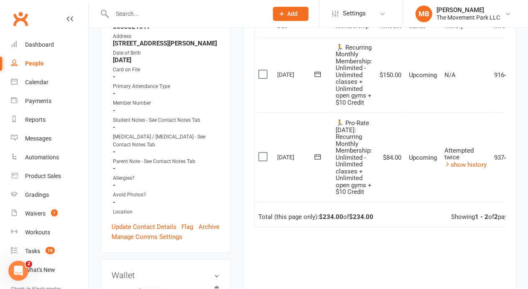
scroll to position [247, 0]
